Goal: Information Seeking & Learning: Learn about a topic

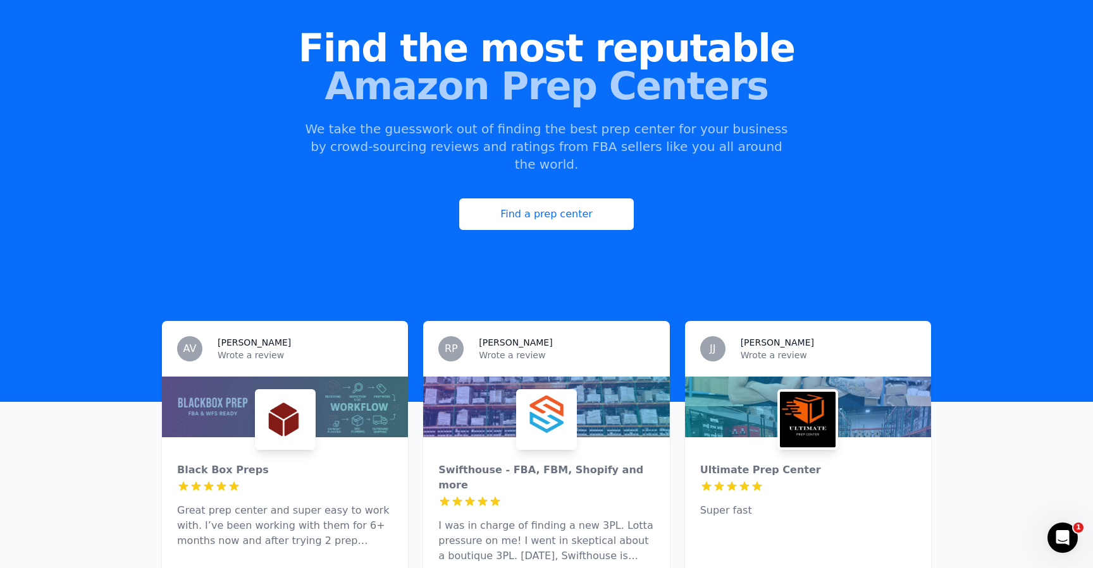
scroll to position [117, 0]
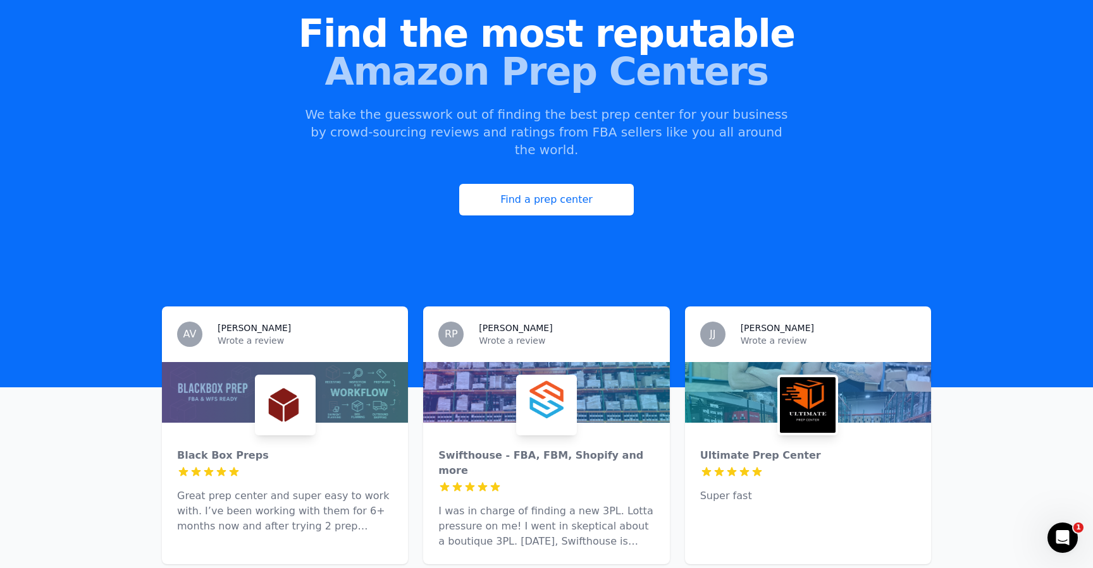
click at [349, 371] on div at bounding box center [285, 392] width 246 height 61
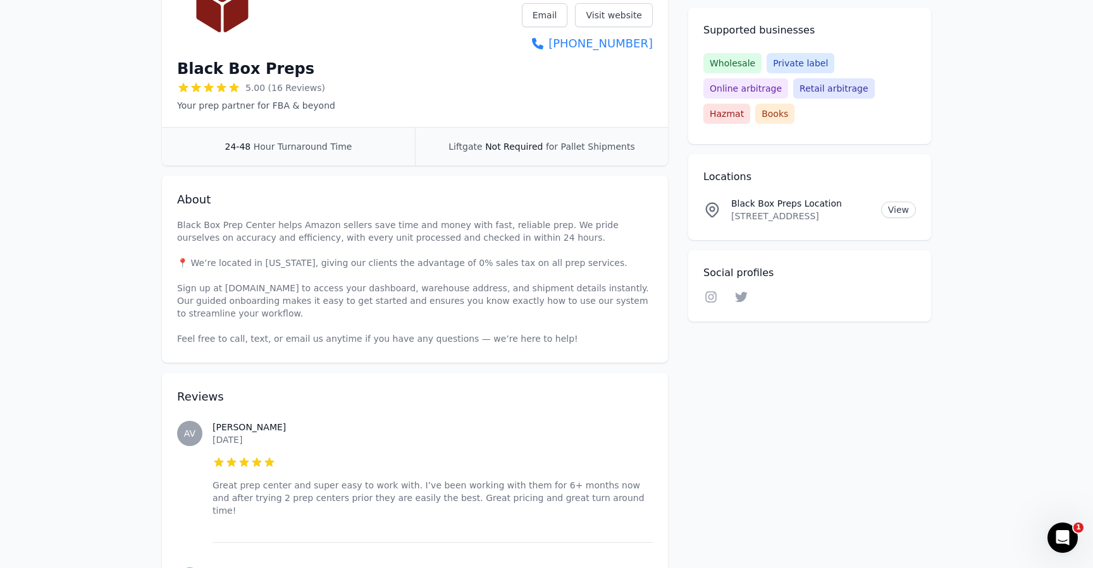
scroll to position [386, 0]
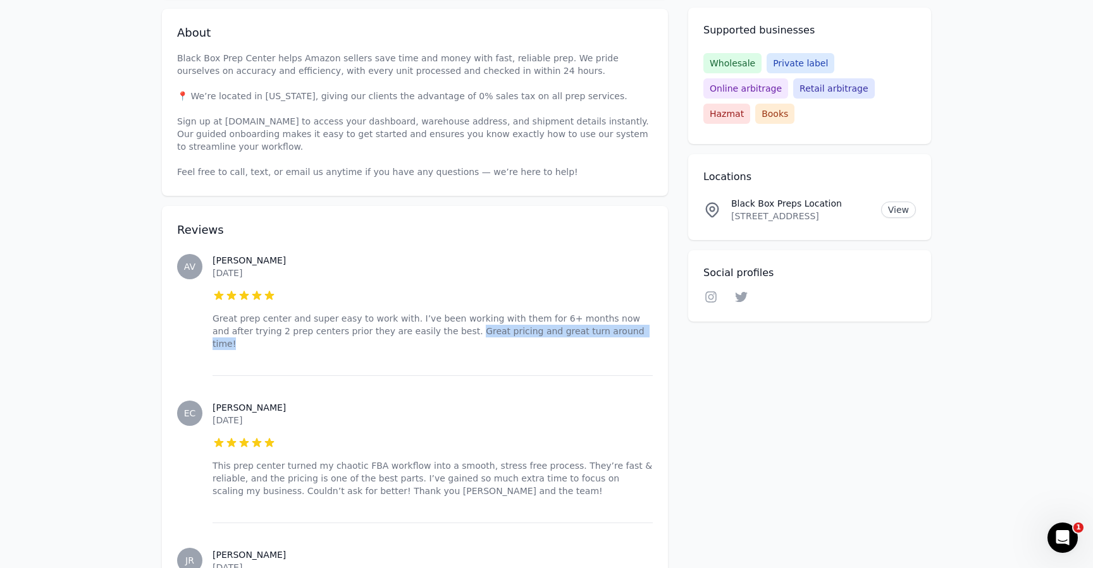
drag, startPoint x: 422, startPoint y: 333, endPoint x: 602, endPoint y: 336, distance: 179.6
click at [602, 336] on p "Great prep center and super easy to work with. I’ve been working with them for …" at bounding box center [432, 331] width 440 height 38
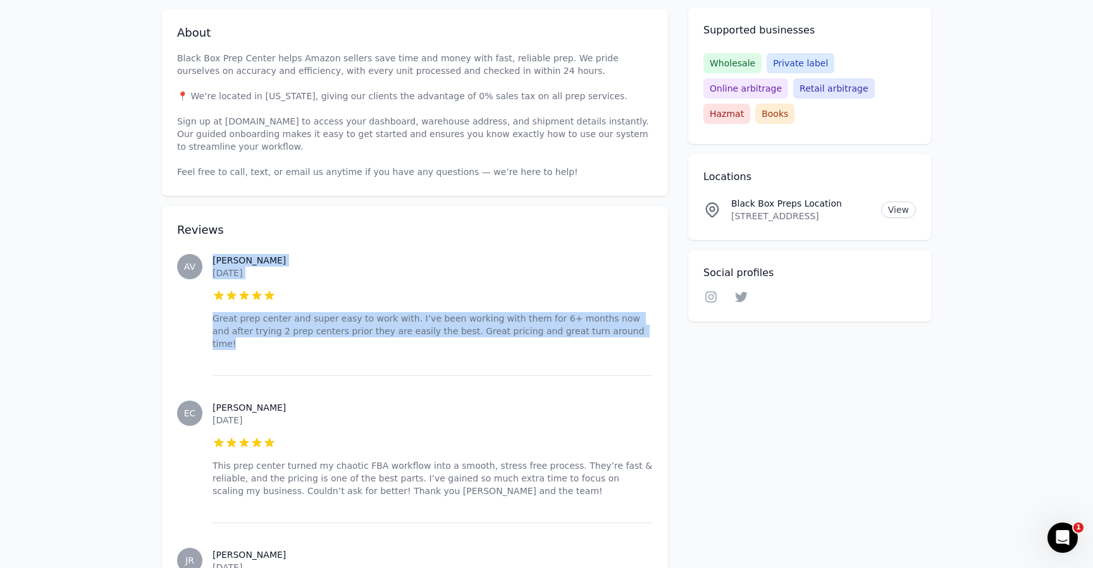
drag, startPoint x: 593, startPoint y: 336, endPoint x: 195, endPoint y: 282, distance: 401.5
click at [195, 282] on div "AV [PERSON_NAME] [DATE] 5 out of 5 stars Great prep center and super easy to wo…" at bounding box center [415, 302] width 476 height 147
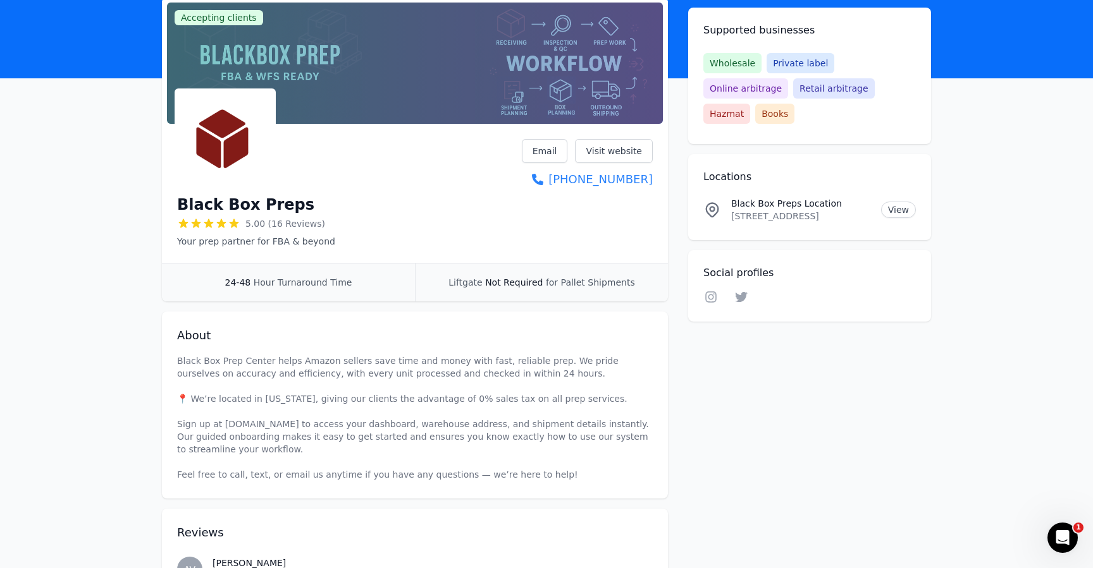
scroll to position [0, 0]
